Goal: Transaction & Acquisition: Purchase product/service

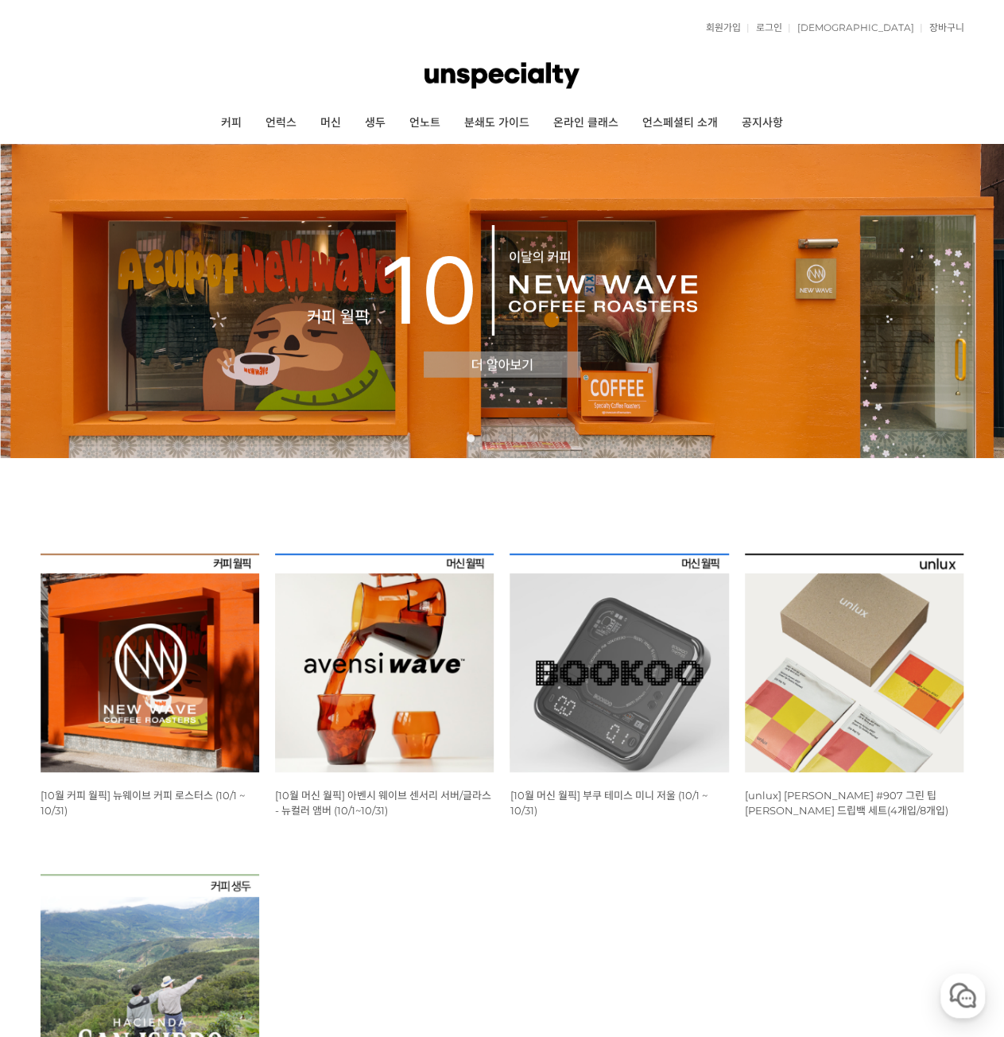
click at [431, 677] on img at bounding box center [384, 662] width 219 height 219
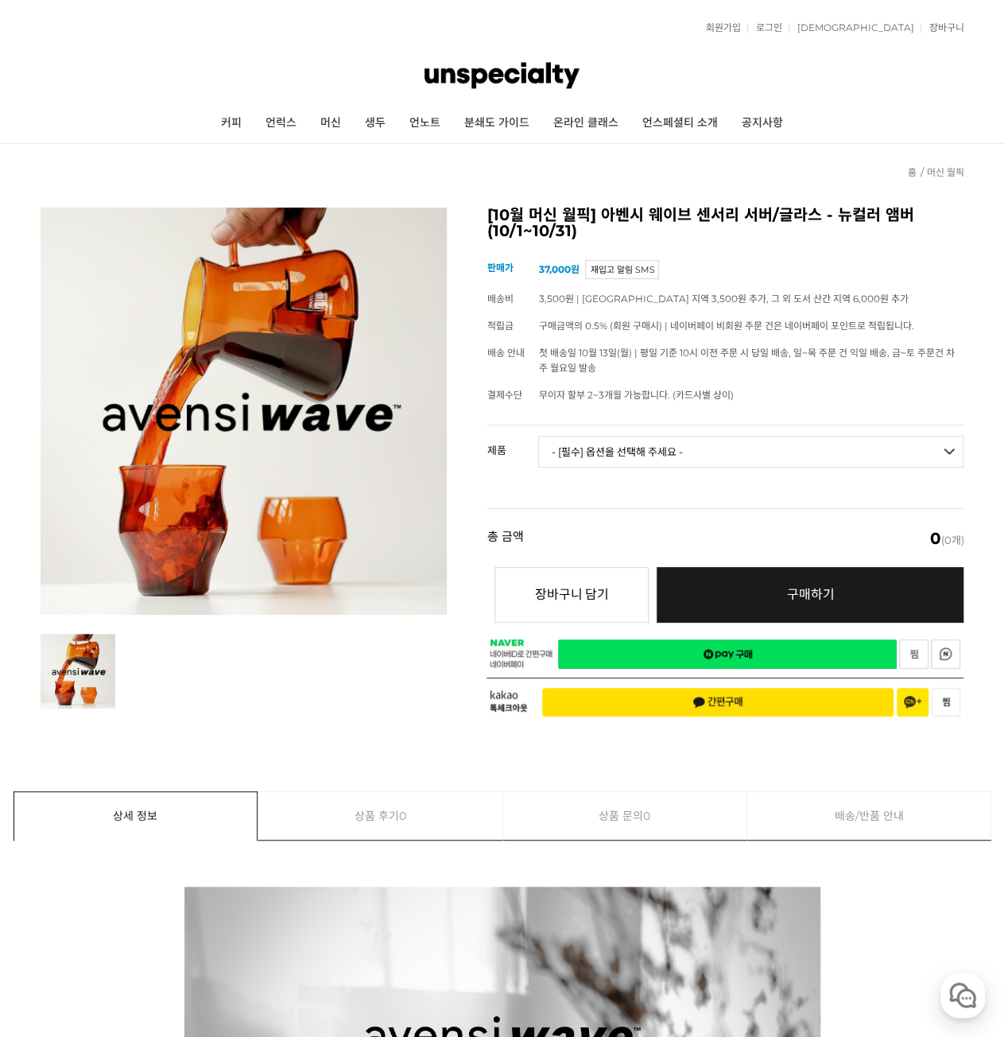
click at [693, 449] on select "- [필수] 옵션을 선택해 주세요 - ------------------- 웨이브 앰버 3종 세트 [품절] 사이클론 센서리 서버 앰버 알토 글라…" at bounding box center [750, 452] width 425 height 32
click at [538, 436] on select "- [필수] 옵션을 선택해 주세요 - ------------------- 웨이브 앰버 3종 세트 [품절] 사이클론 센서리 서버 앰버 알토 글라…" at bounding box center [750, 452] width 425 height 32
click at [612, 335] on td "구매금액의 0.5% (회원 구매시) | 네이버페이 비회원 주문 건은 네이버페이 포인트로 적립됩니다." at bounding box center [750, 325] width 425 height 27
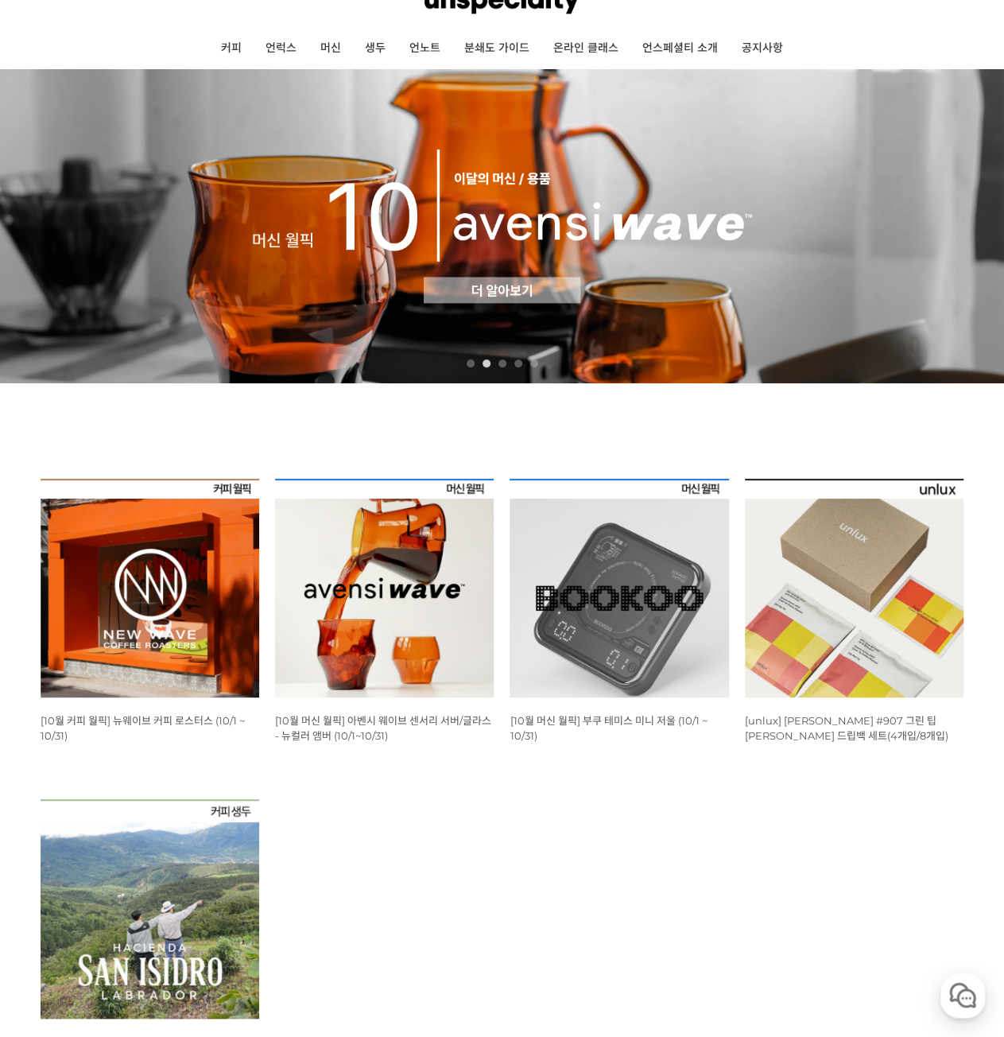
scroll to position [239, 0]
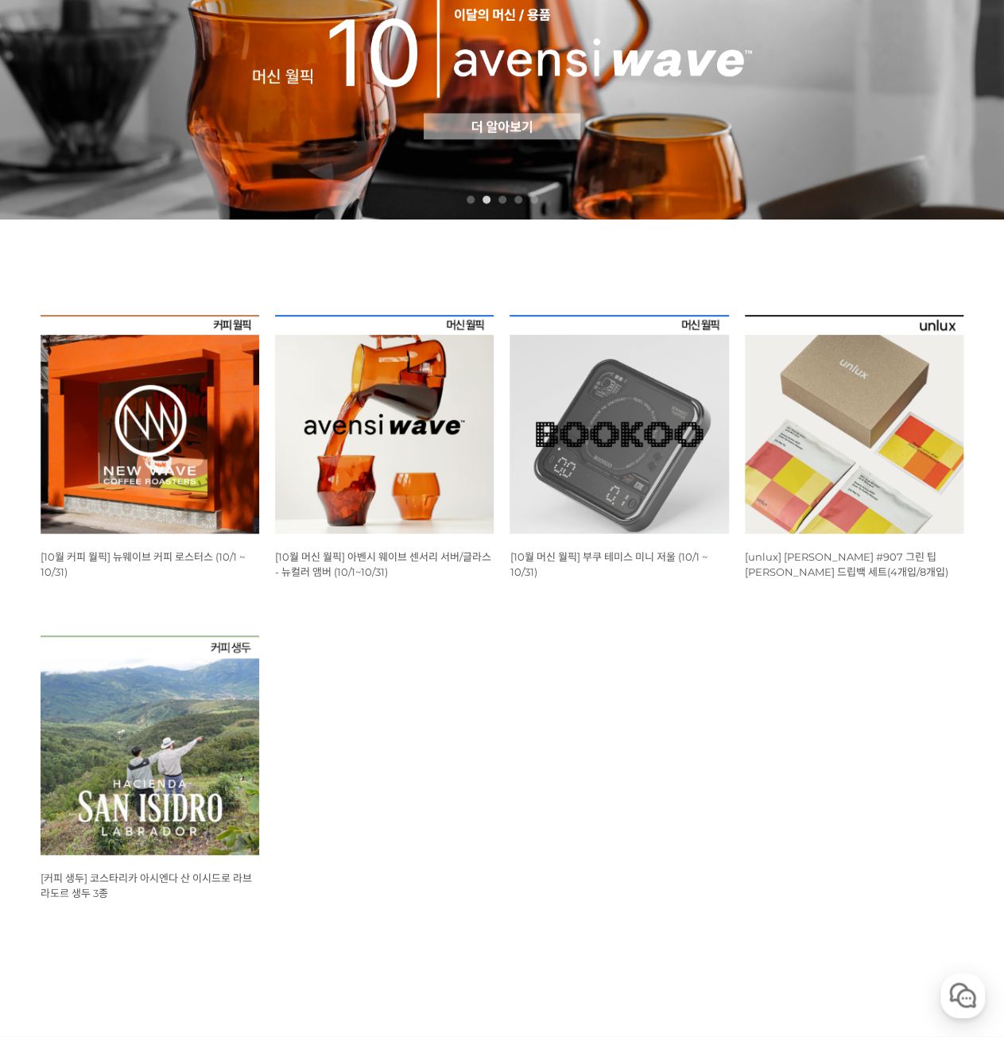
click at [634, 468] on img at bounding box center [619, 424] width 219 height 219
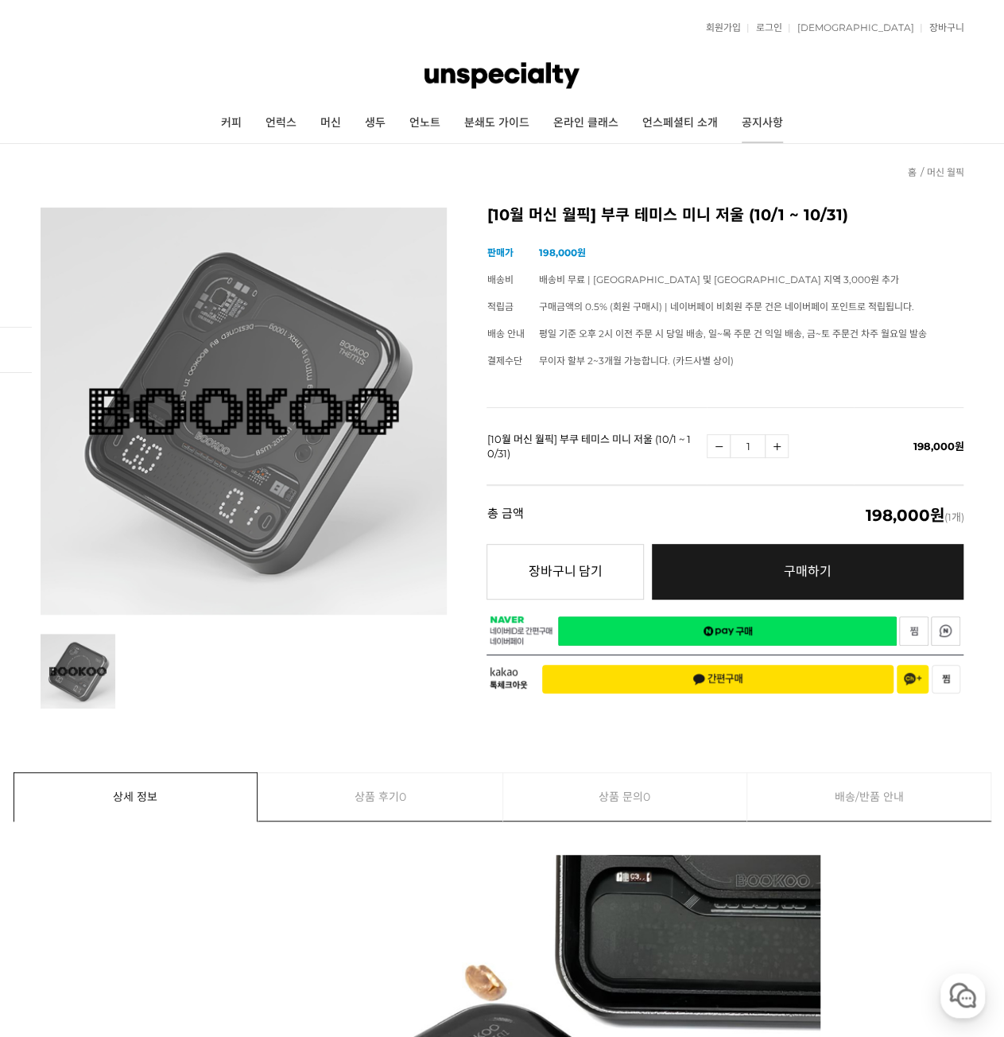
click at [786, 141] on link "공지사항" at bounding box center [762, 123] width 65 height 40
